Goal: Task Accomplishment & Management: Complete application form

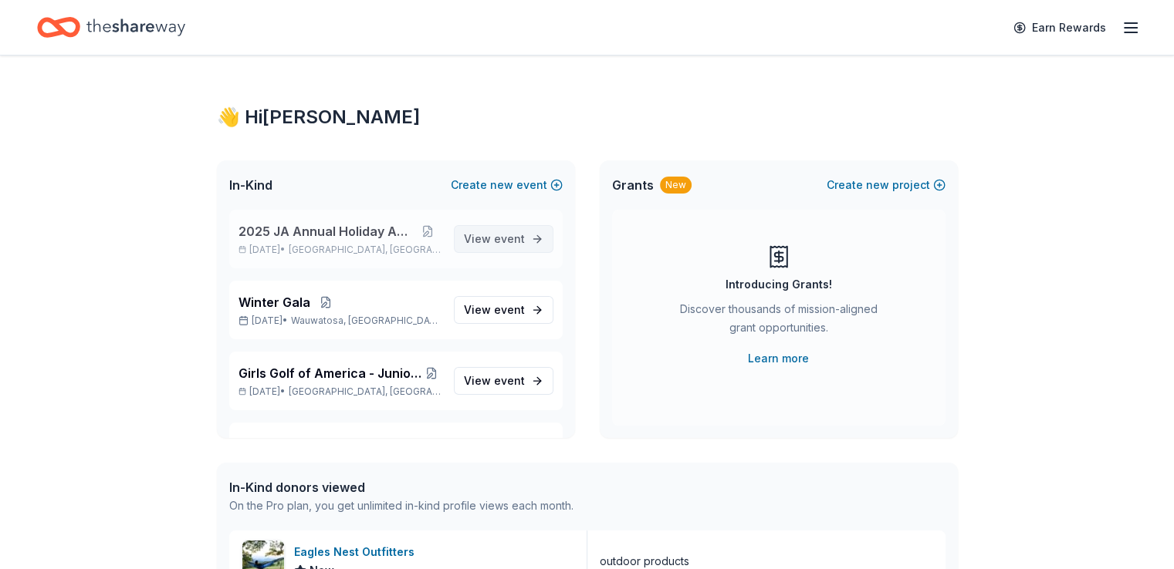
click at [473, 240] on span "View event" at bounding box center [494, 239] width 61 height 19
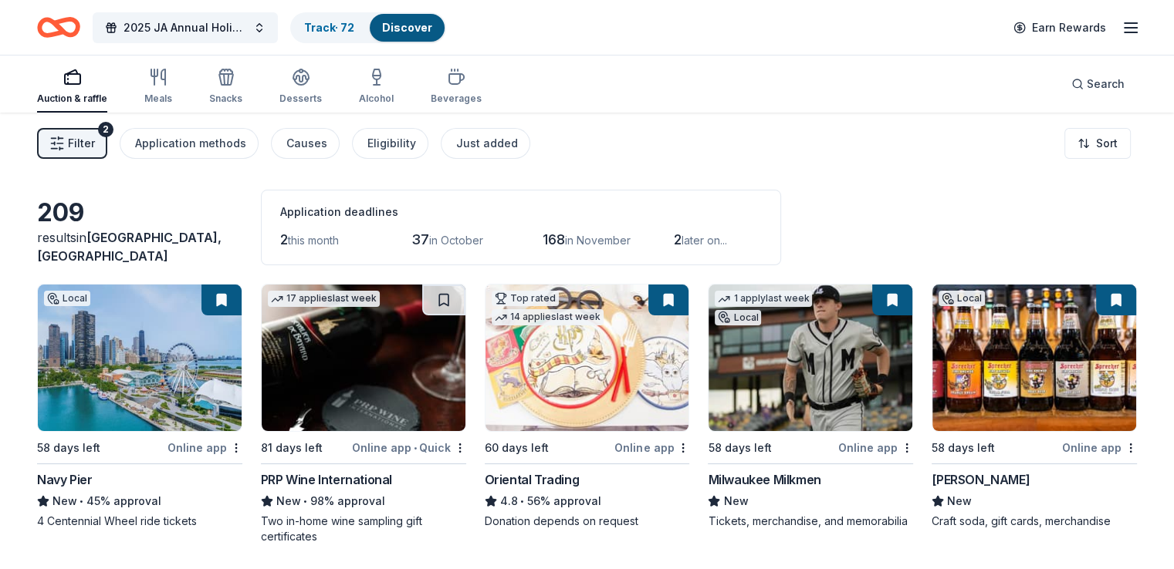
click at [95, 137] on span "Filter" at bounding box center [81, 143] width 27 height 19
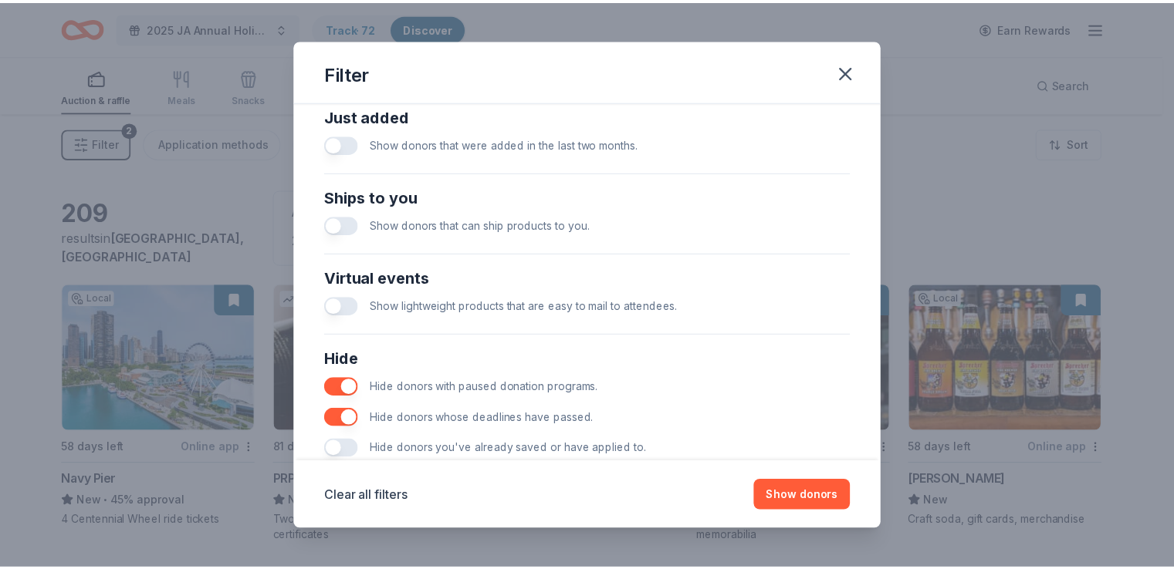
scroll to position [656, 0]
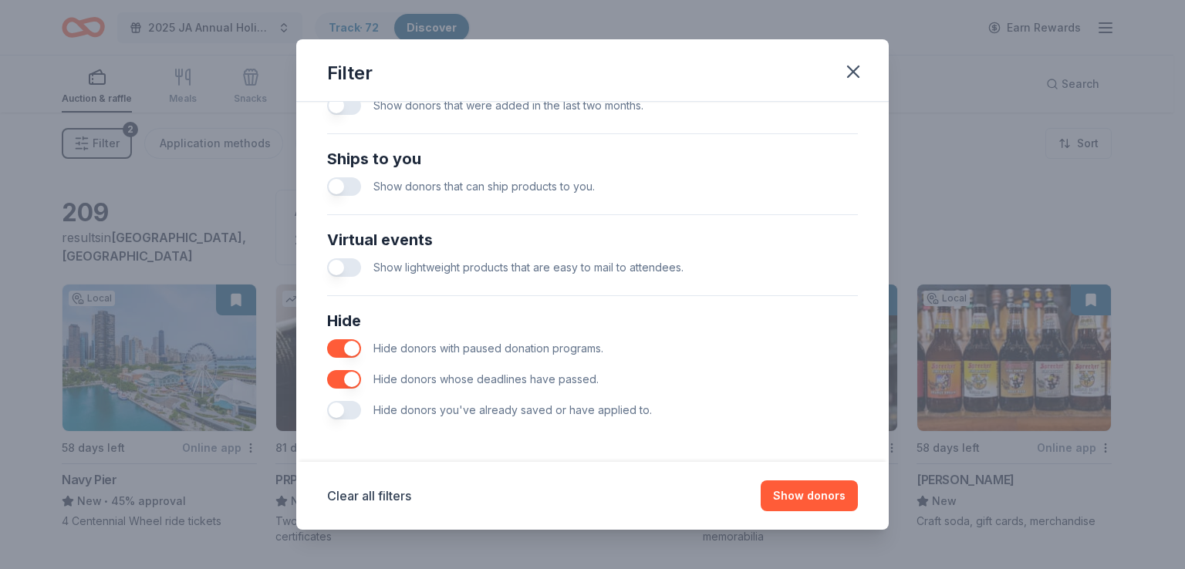
click at [146, 174] on div "Filter Causes Find donors that support causes like yours. Animals Art & Culture…" at bounding box center [592, 284] width 1185 height 569
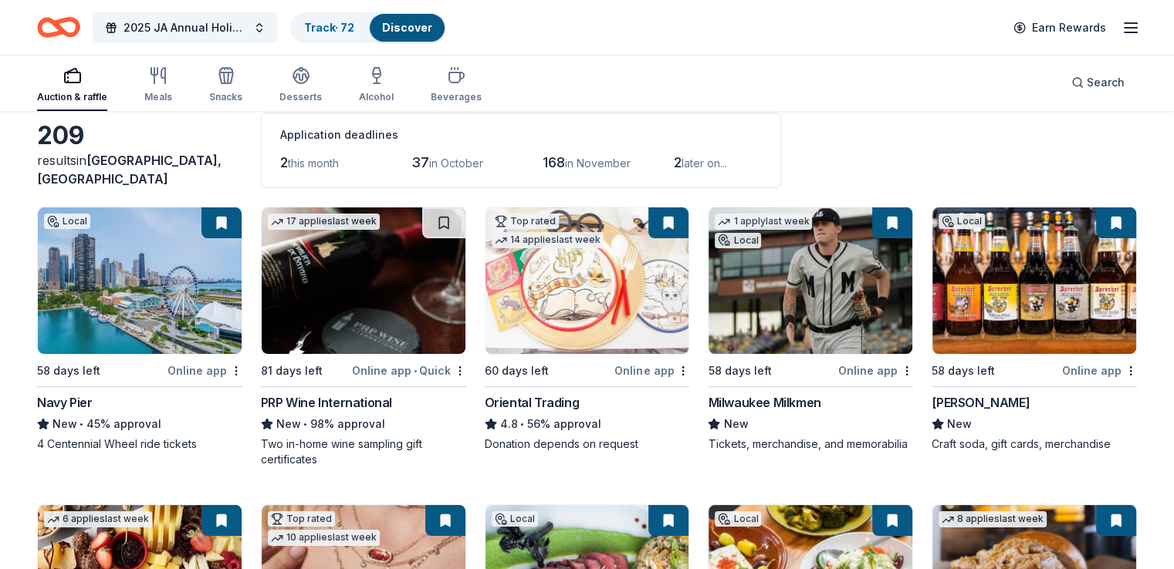
scroll to position [0, 0]
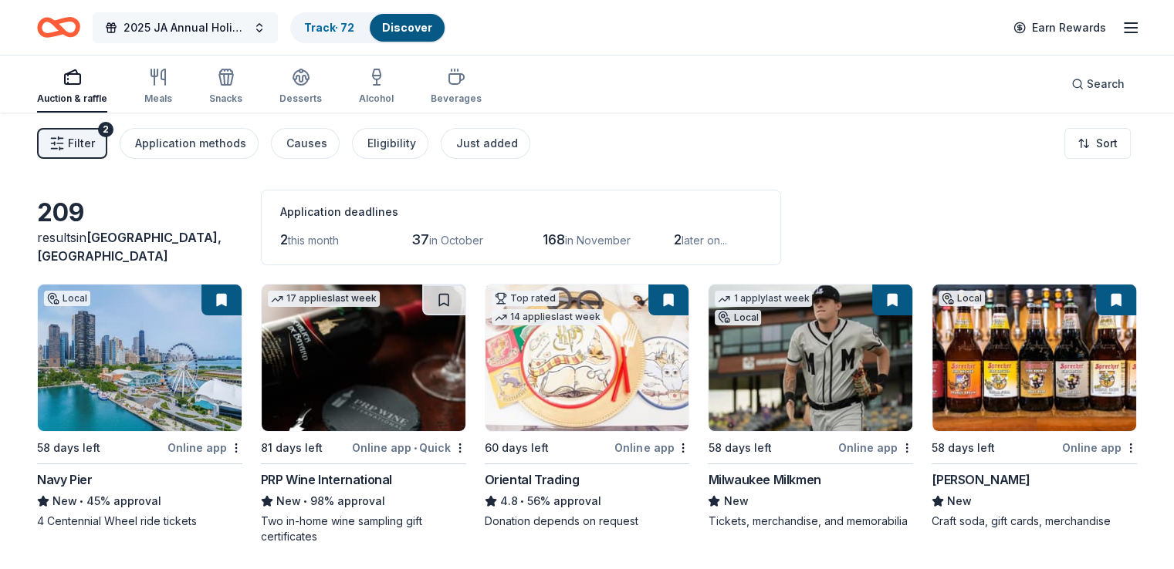
click at [250, 14] on button "2025 JA Annual Holiday Auction" at bounding box center [185, 27] width 185 height 31
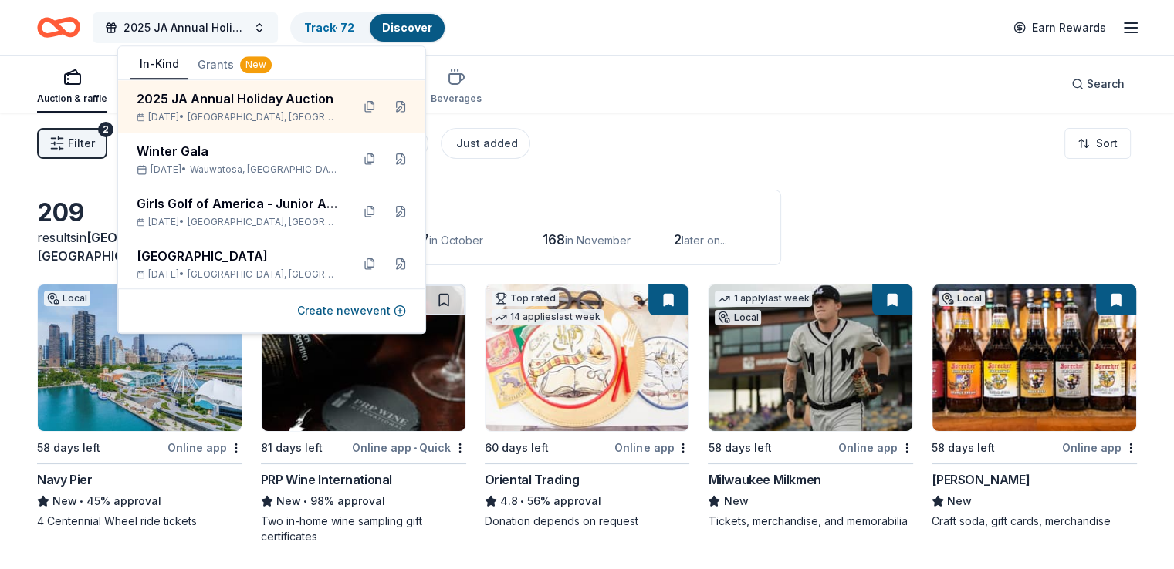
click at [218, 19] on span "2025 JA Annual Holiday Auction" at bounding box center [184, 28] width 123 height 19
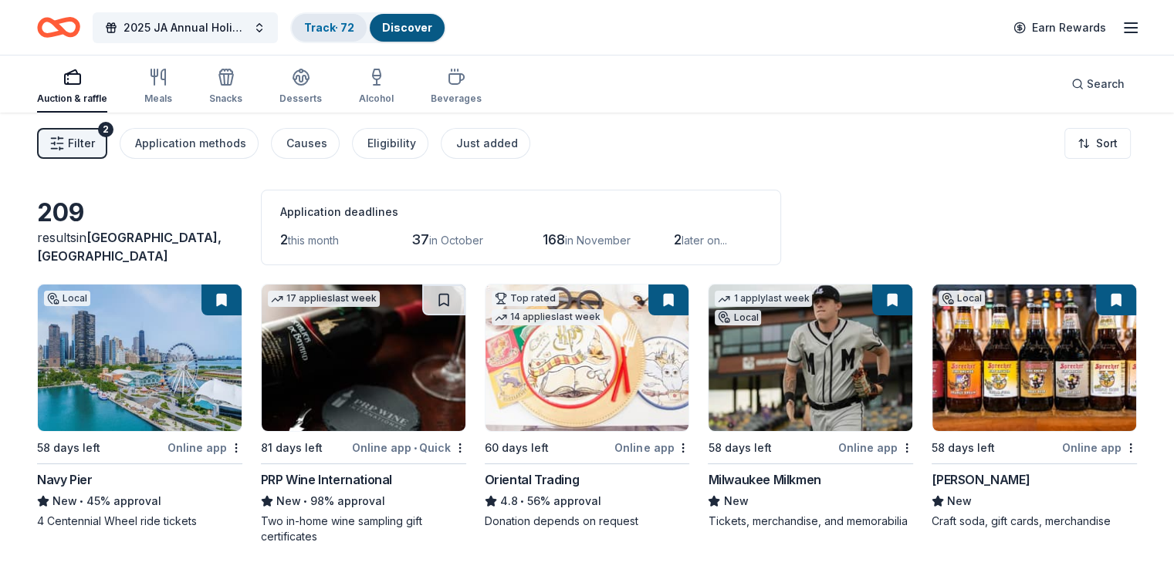
click at [354, 32] on link "Track · 72" at bounding box center [329, 27] width 50 height 13
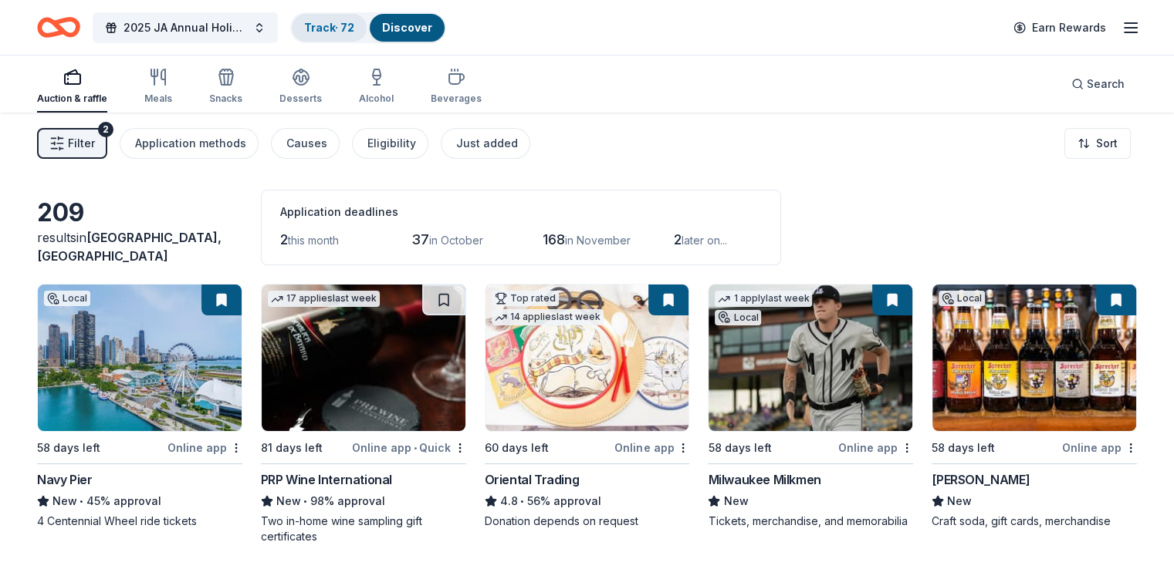
click at [354, 32] on link "Track · 72" at bounding box center [329, 27] width 50 height 13
click at [429, 21] on link "Discover" at bounding box center [407, 27] width 50 height 13
click at [333, 21] on link "Track · 72" at bounding box center [329, 27] width 50 height 13
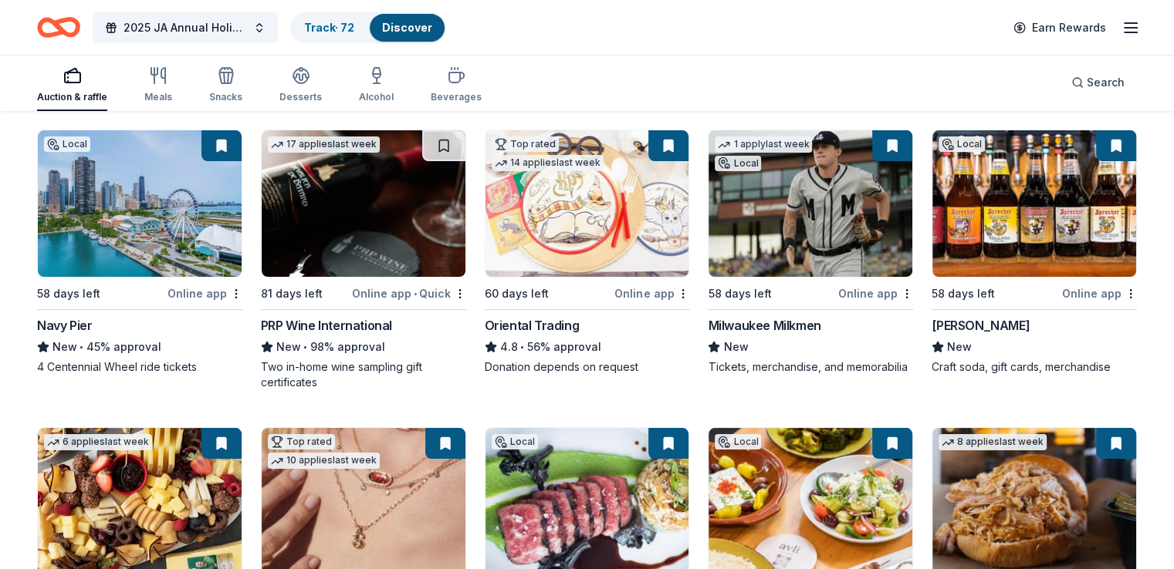
scroll to position [77, 0]
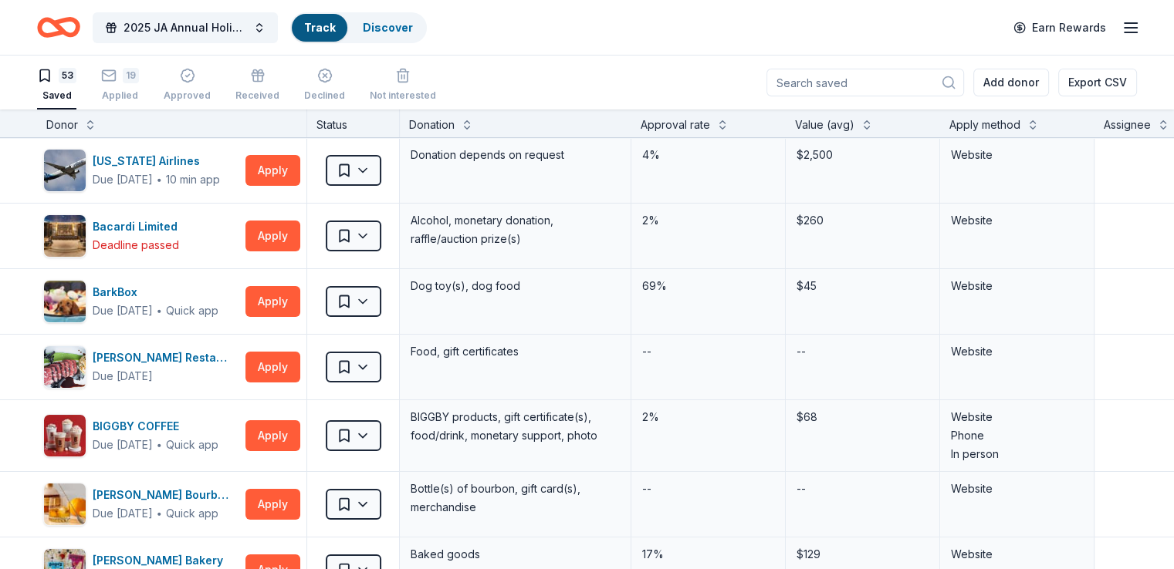
click at [347, 24] on div "Track" at bounding box center [320, 28] width 56 height 28
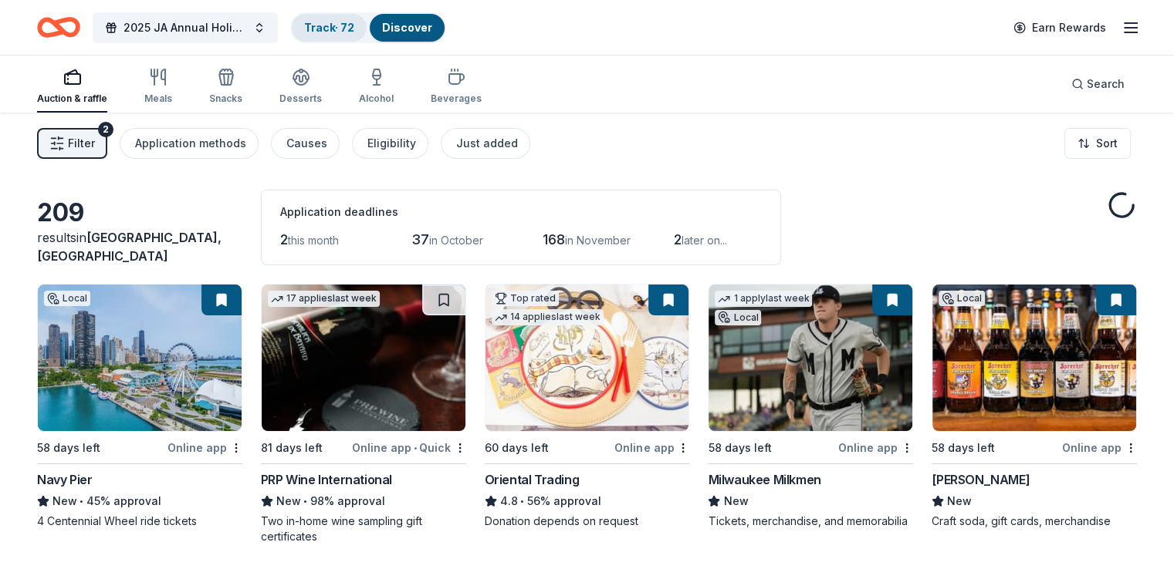
click at [354, 26] on link "Track · 72" at bounding box center [329, 27] width 50 height 13
click at [354, 22] on link "Track · 72" at bounding box center [329, 27] width 50 height 13
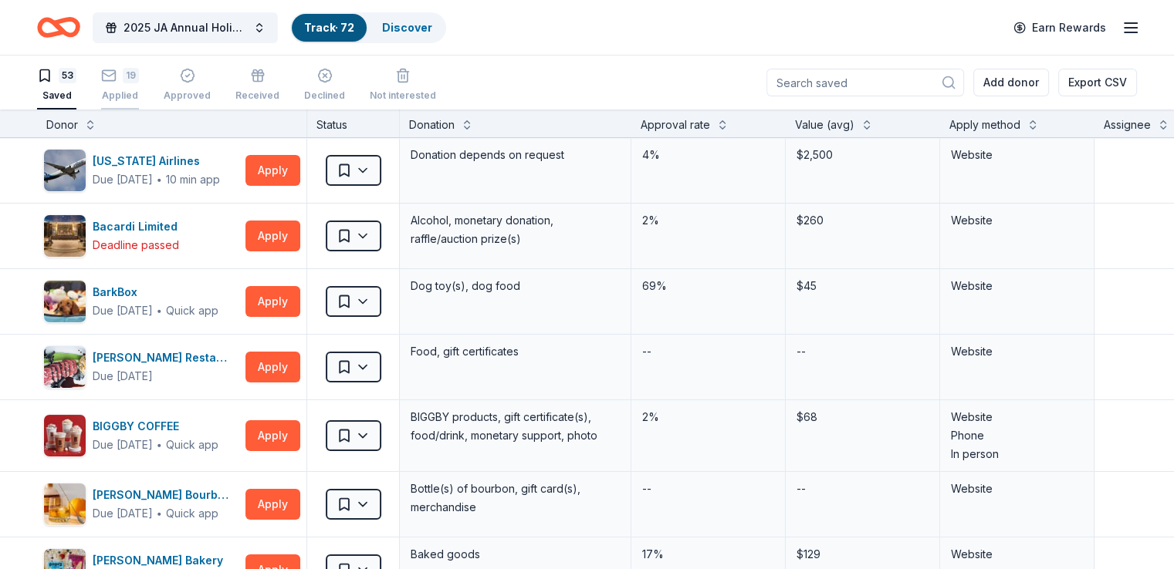
click at [139, 92] on div "Applied" at bounding box center [120, 96] width 38 height 12
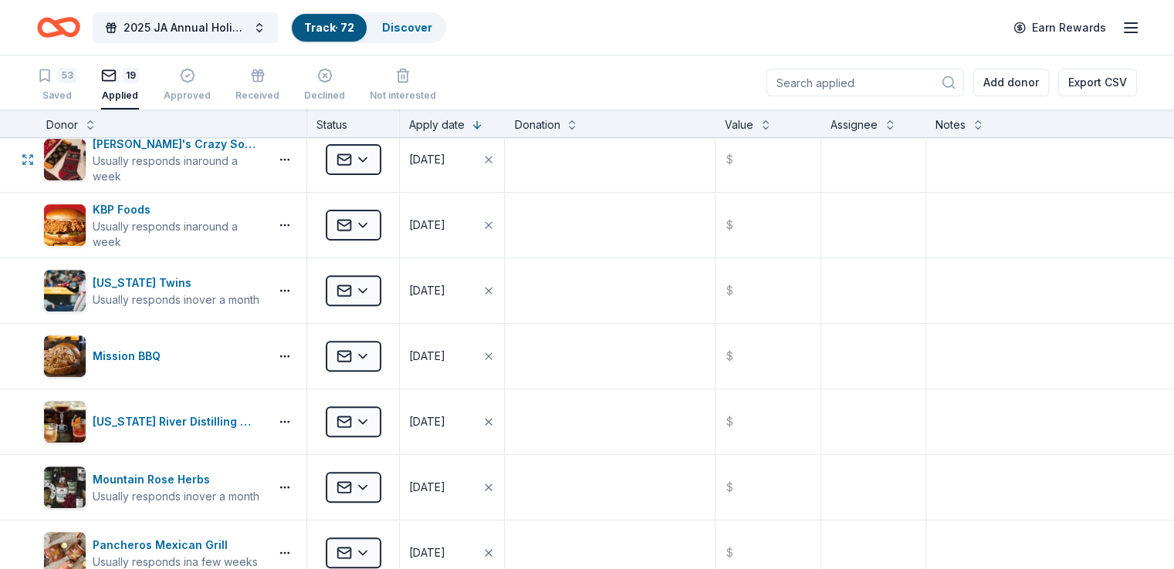
scroll to position [463, 0]
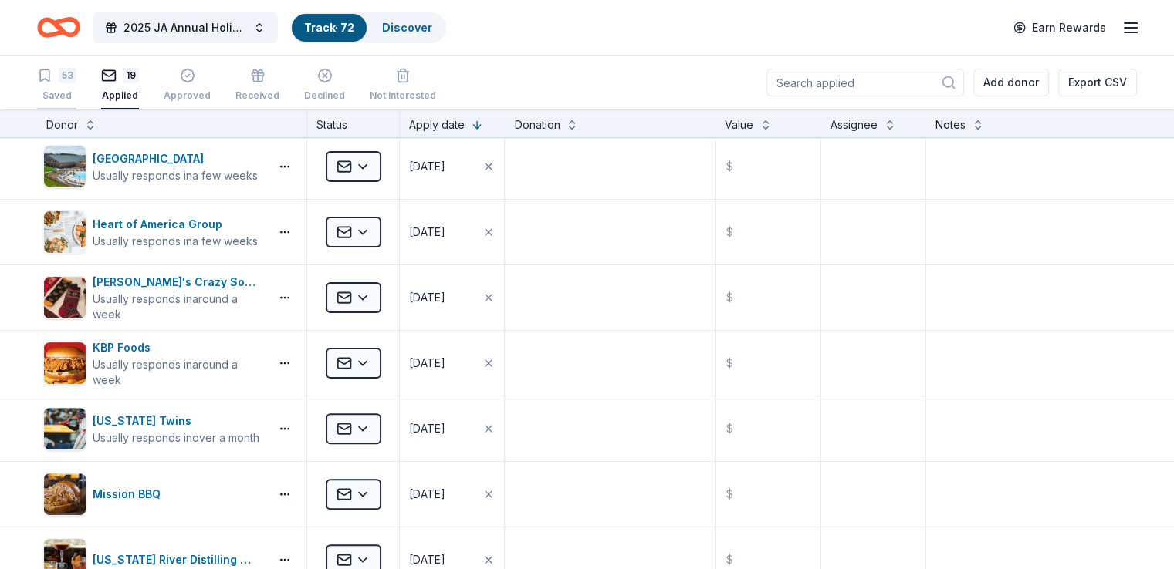
click at [76, 78] on div "53" at bounding box center [68, 75] width 18 height 15
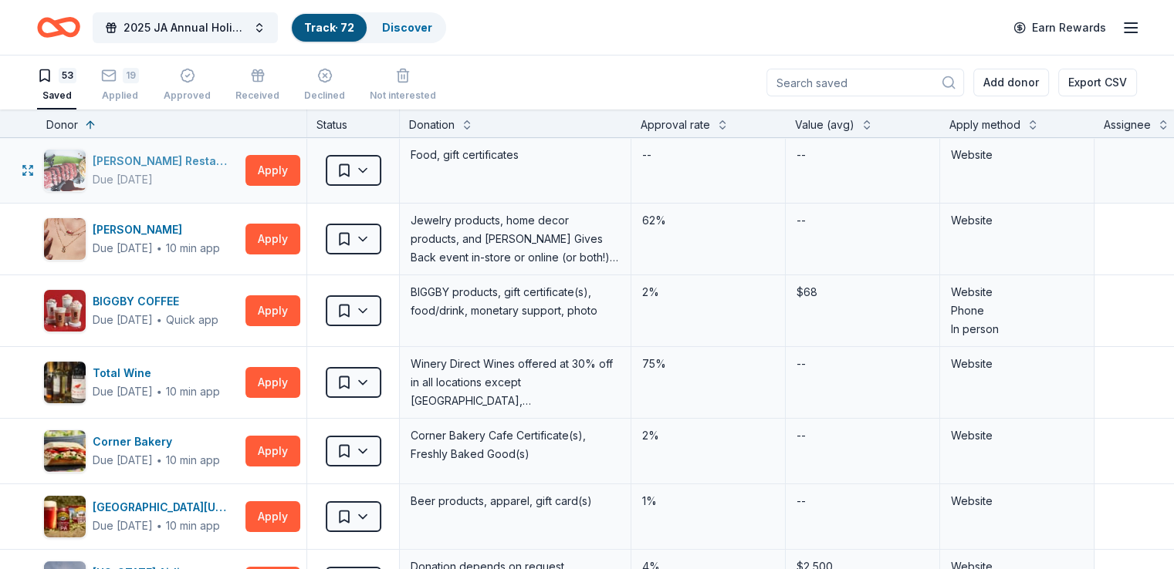
click at [172, 153] on div "[PERSON_NAME] Restaurants" at bounding box center [166, 161] width 147 height 19
click at [279, 174] on button "Apply" at bounding box center [272, 170] width 55 height 31
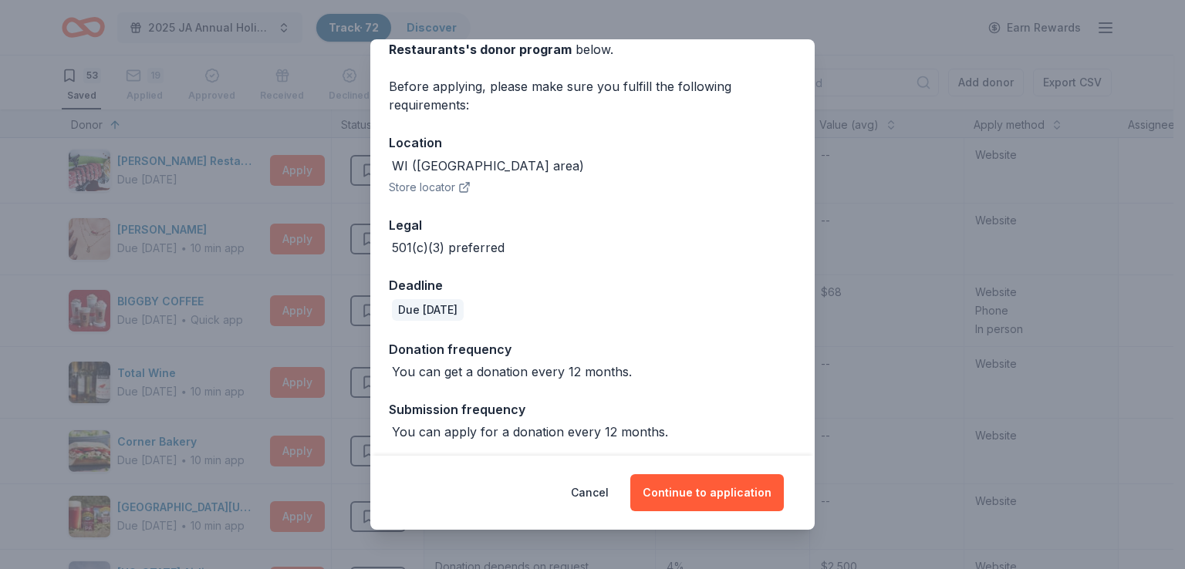
scroll to position [96, 0]
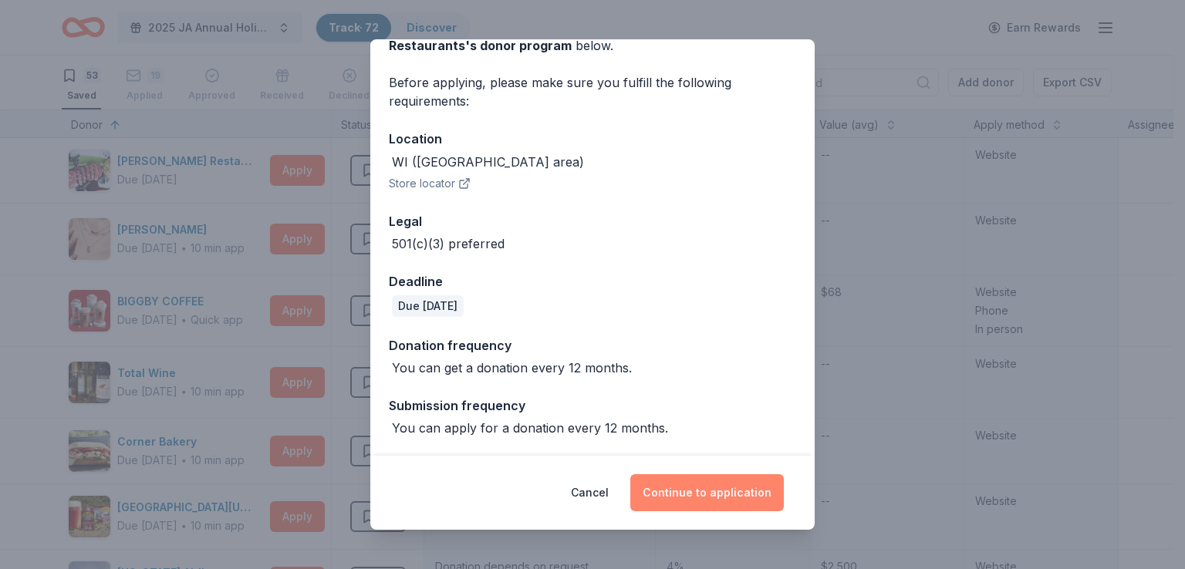
click at [691, 482] on button "Continue to application" at bounding box center [707, 493] width 154 height 37
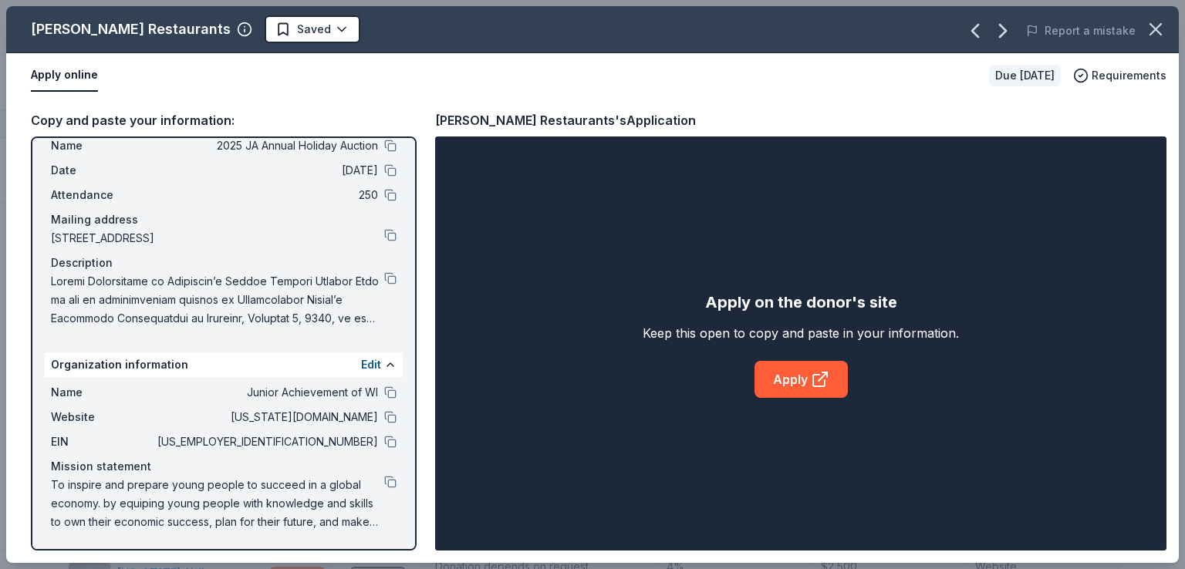
scroll to position [0, 0]
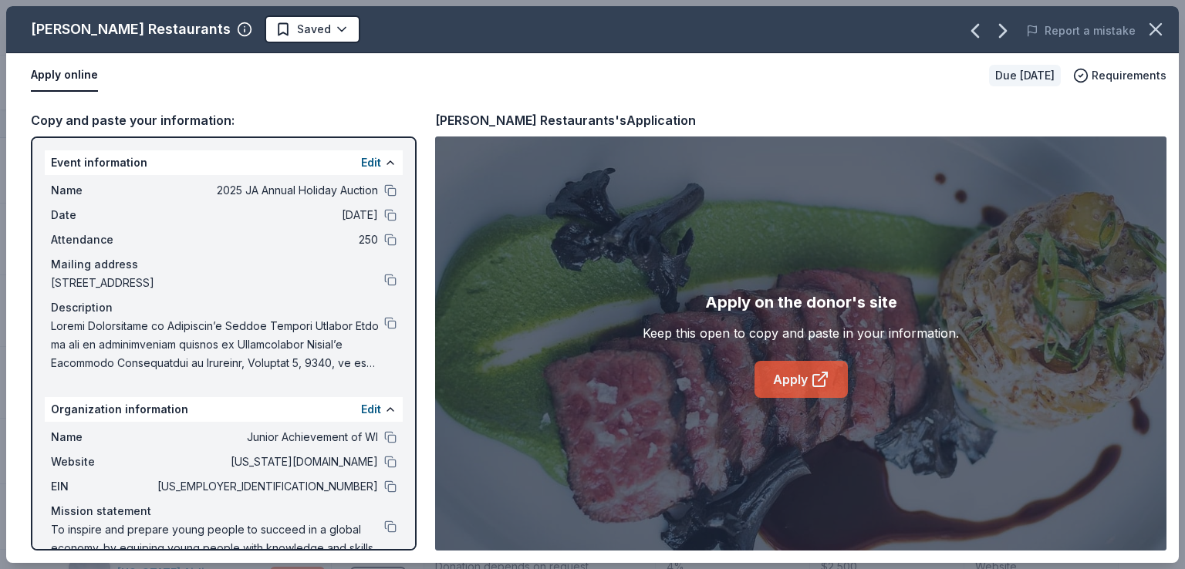
click at [792, 373] on link "Apply" at bounding box center [801, 379] width 93 height 37
click at [772, 368] on link "Apply" at bounding box center [801, 379] width 93 height 37
click at [1015, 30] on icon "button" at bounding box center [1003, 31] width 25 height 25
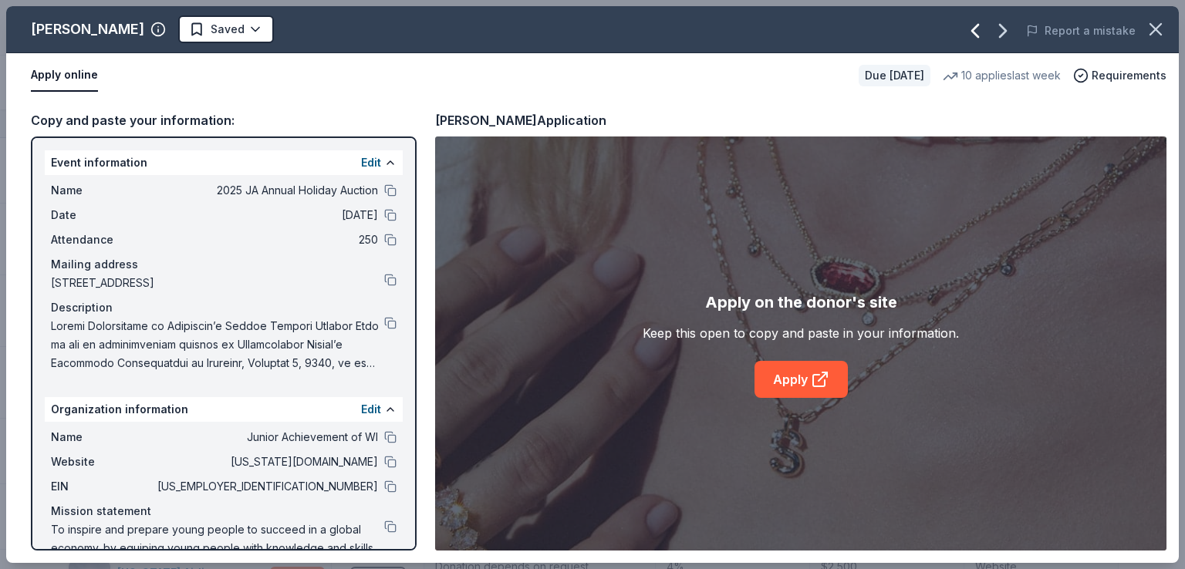
click at [971, 35] on icon "button" at bounding box center [975, 31] width 25 height 25
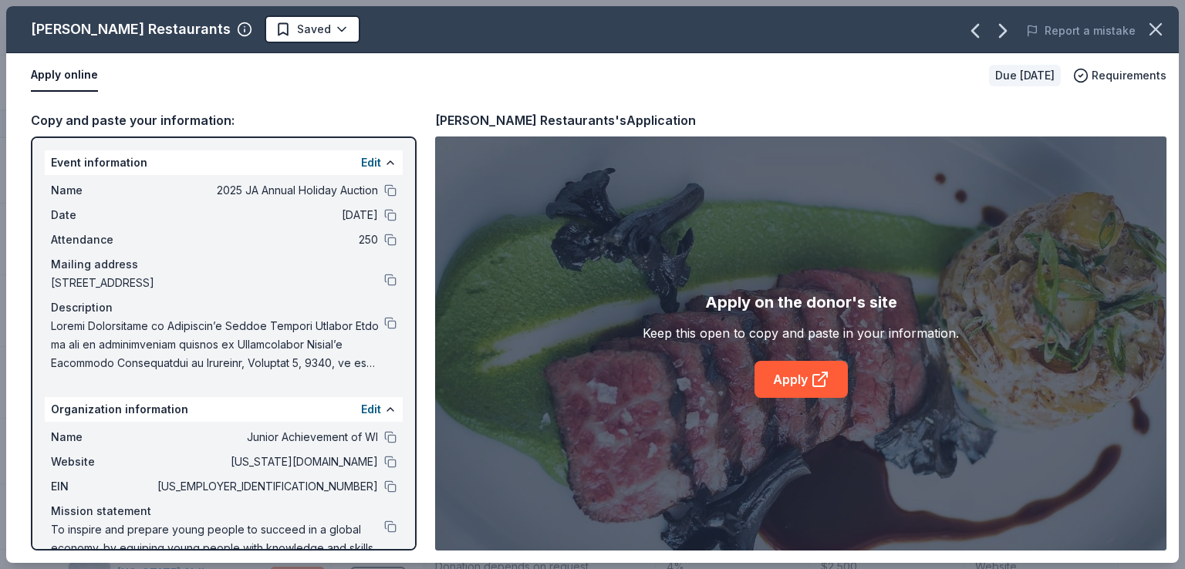
scroll to position [45, 0]
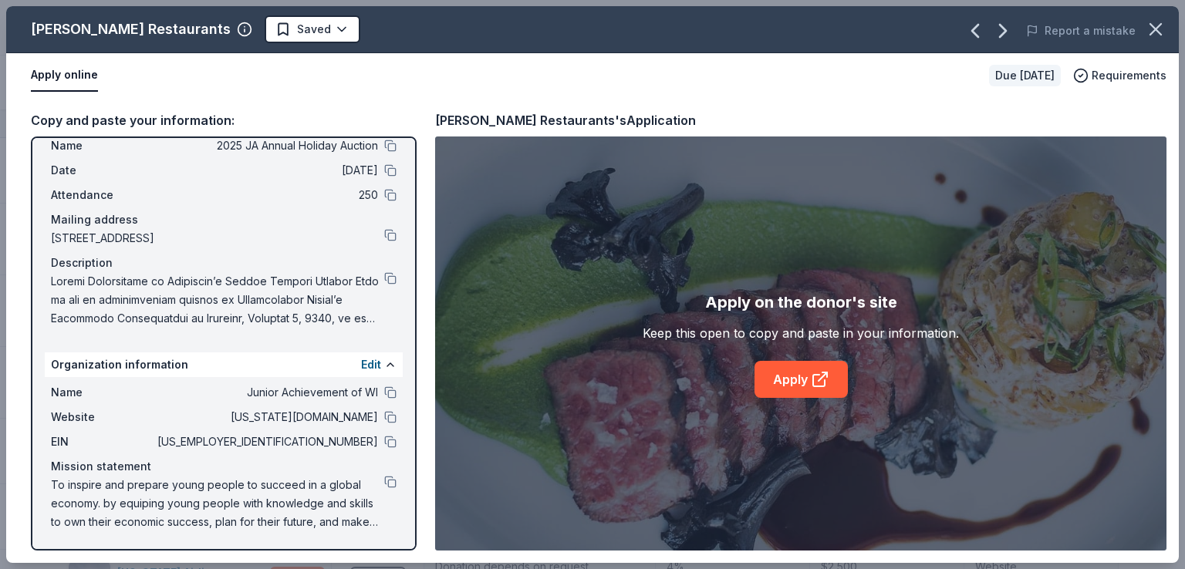
click at [377, 399] on div "Name Junior Achievement of WI" at bounding box center [224, 392] width 346 height 19
click at [384, 390] on button at bounding box center [390, 393] width 12 height 12
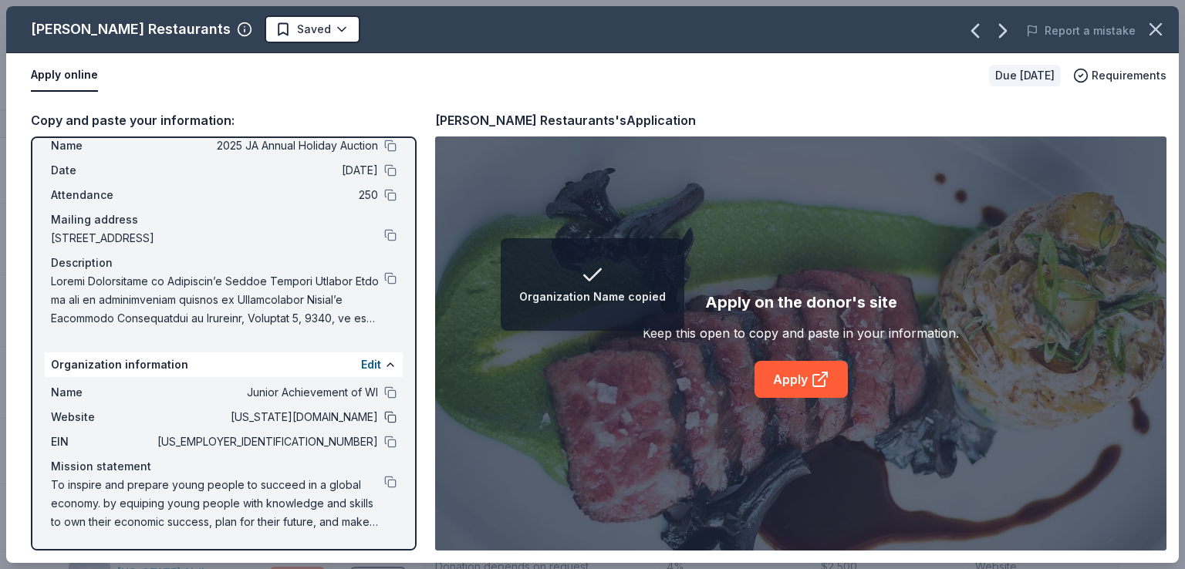
click at [384, 411] on button at bounding box center [390, 417] width 12 height 12
click at [388, 231] on div "Name 2025 JA Annual Holiday Auction Date 12/06/25 Attendance 250 Mailing addres…" at bounding box center [224, 232] width 358 height 204
click at [384, 235] on button at bounding box center [390, 235] width 12 height 12
click at [382, 492] on div "To inspire and prepare young people to succeed in a global economy. by equiping…" at bounding box center [224, 504] width 346 height 56
click at [386, 479] on div "Name Junior Achievement of WI Website wisconsin.ja.org EIN 39-0826295 Mission s…" at bounding box center [224, 457] width 358 height 160
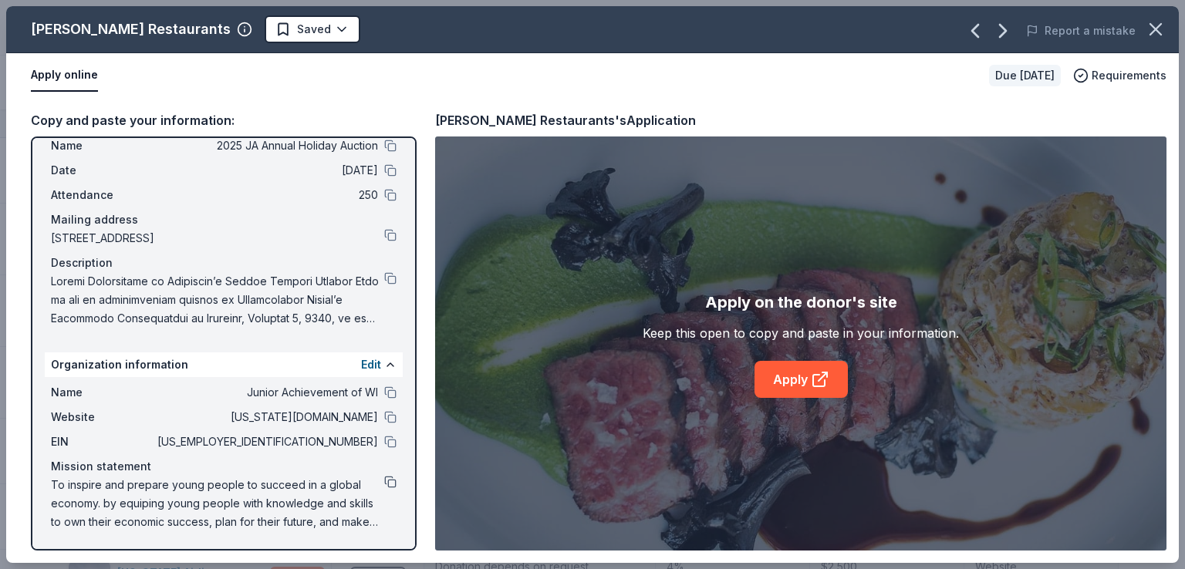
click at [384, 480] on button at bounding box center [390, 482] width 12 height 12
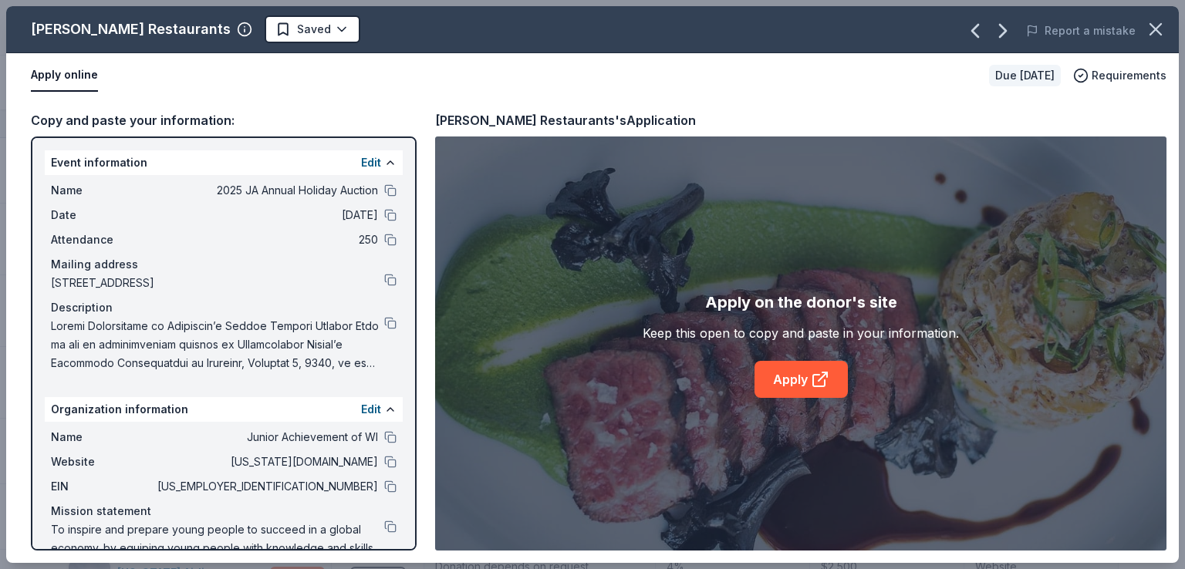
click at [371, 188] on div "Name 2025 JA Annual Holiday Auction" at bounding box center [224, 190] width 346 height 19
click at [384, 191] on button at bounding box center [390, 190] width 12 height 12
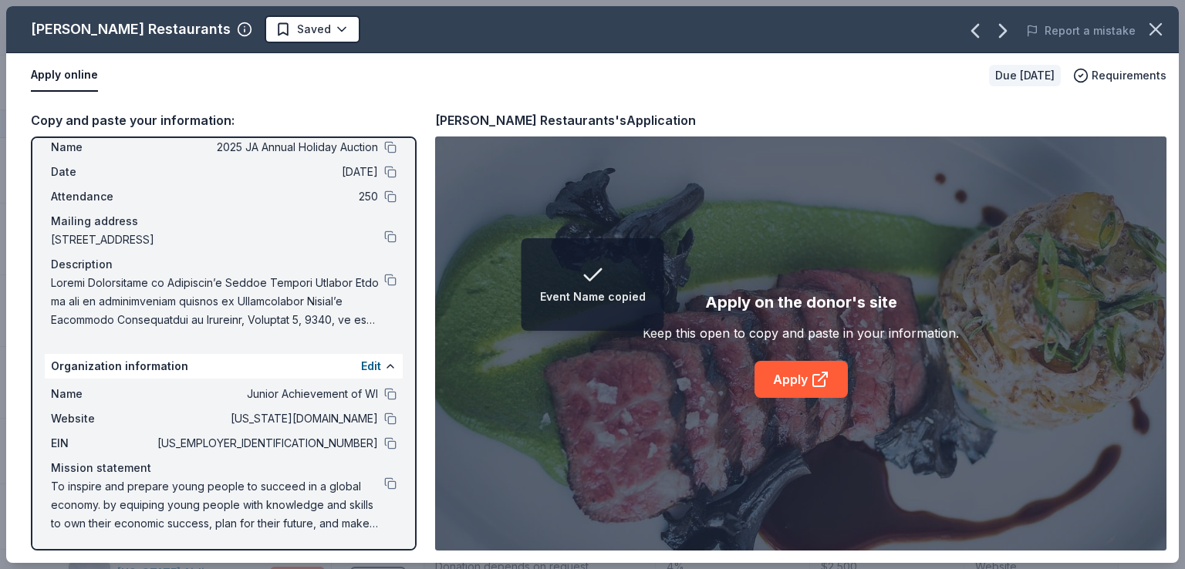
scroll to position [45, 0]
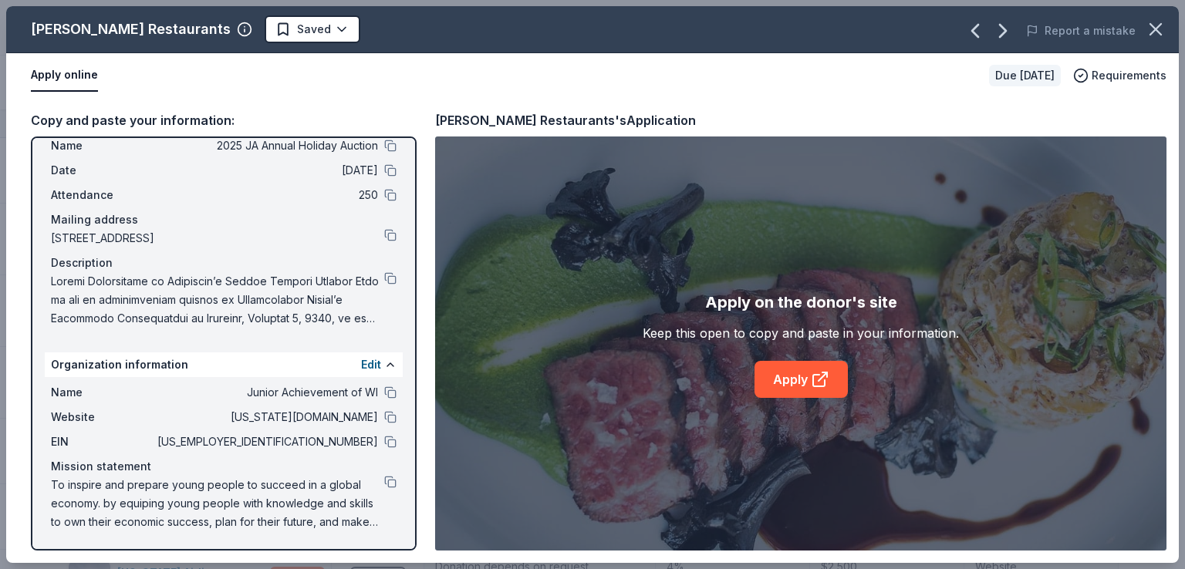
click at [265, 299] on span at bounding box center [217, 300] width 333 height 56
drag, startPoint x: 265, startPoint y: 299, endPoint x: 335, endPoint y: 292, distance: 69.9
click at [335, 292] on span at bounding box center [217, 300] width 333 height 56
